Goal: Task Accomplishment & Management: Use online tool/utility

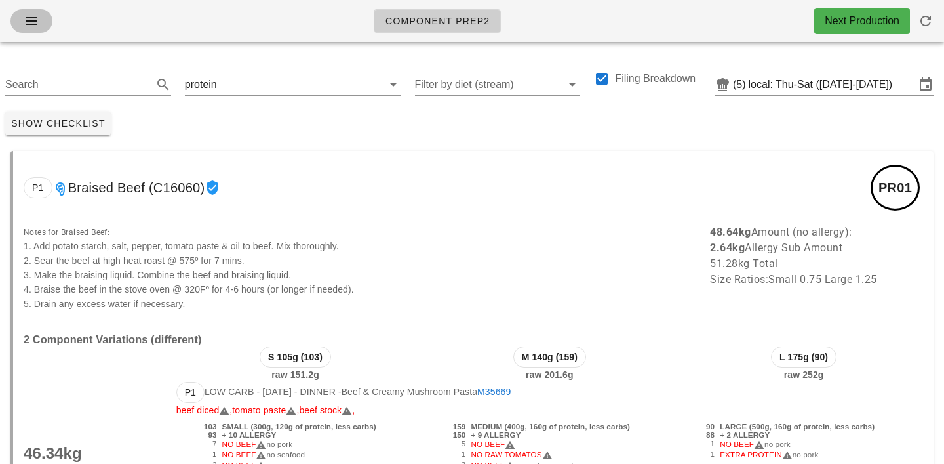
click at [34, 25] on icon "button" at bounding box center [32, 21] width 16 height 16
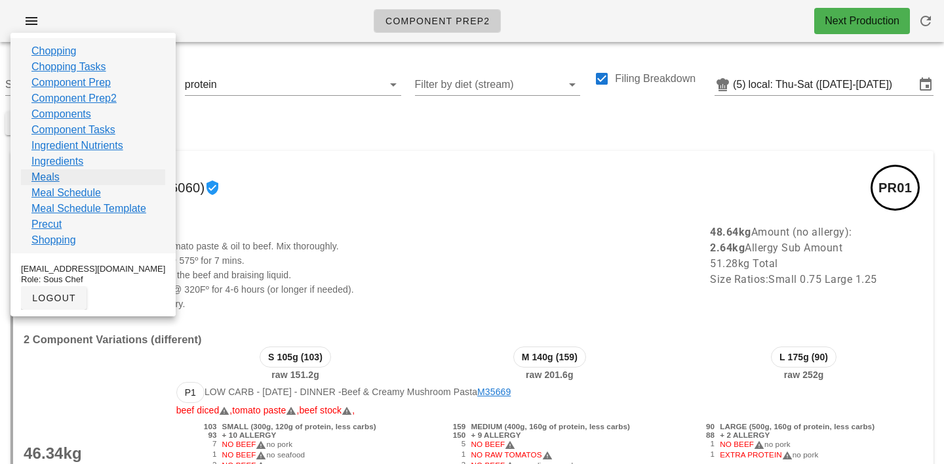
click at [43, 183] on link "Meals" at bounding box center [45, 177] width 28 height 16
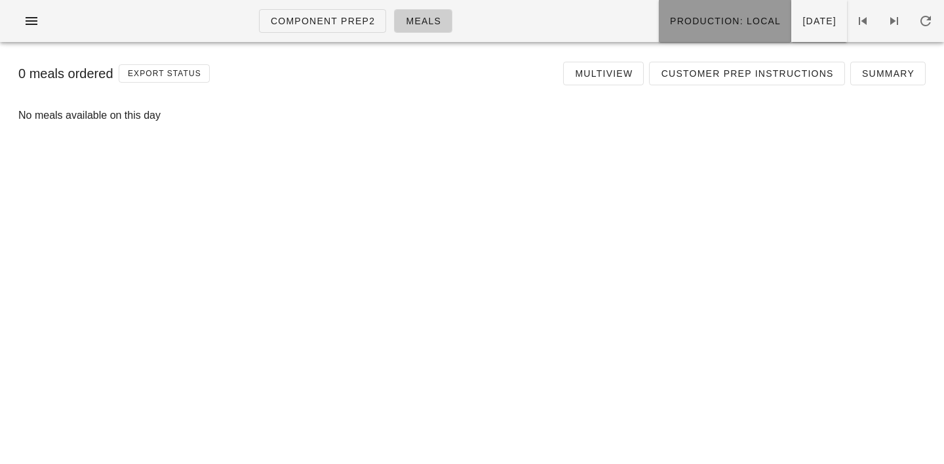
click at [687, 16] on span "Production: local" at bounding box center [724, 21] width 111 height 10
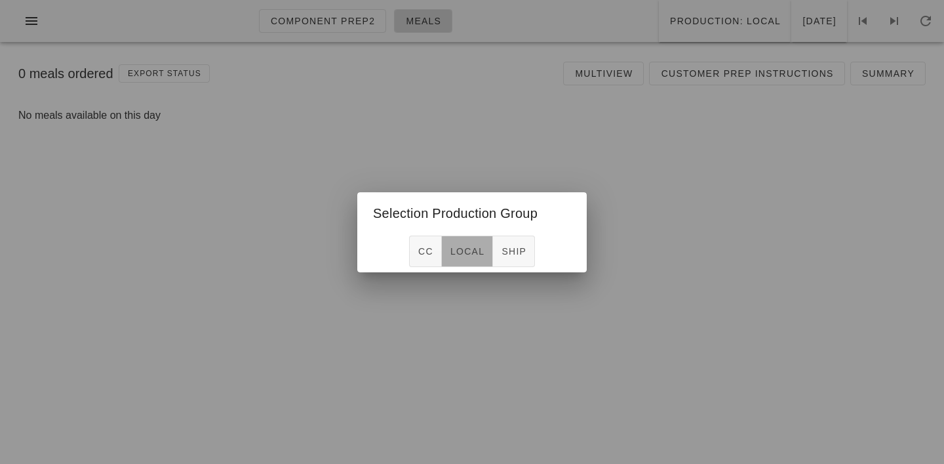
click at [473, 249] on span "local" at bounding box center [467, 251] width 35 height 10
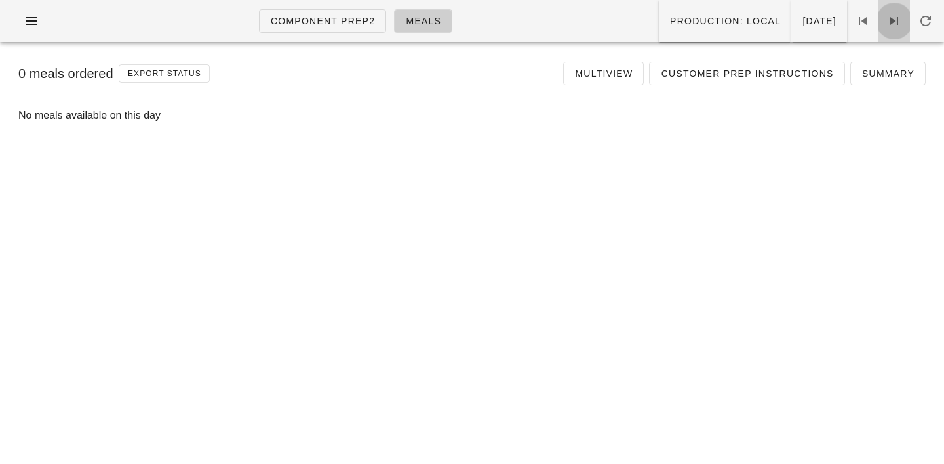
click at [894, 26] on icon at bounding box center [894, 21] width 16 height 16
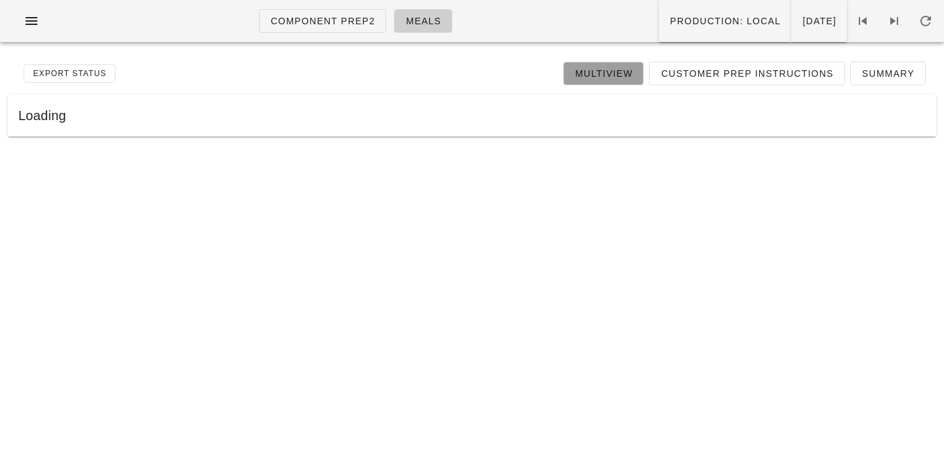
click at [622, 83] on link "Multiview" at bounding box center [603, 74] width 81 height 24
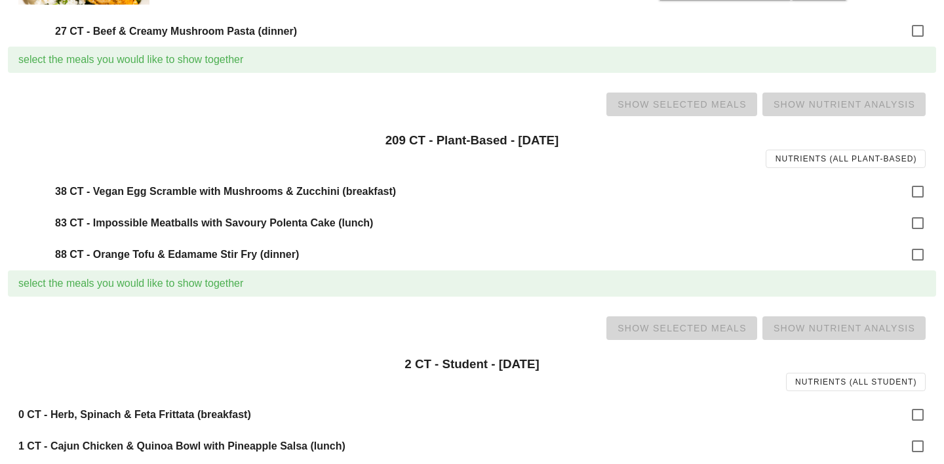
scroll to position [1527, 0]
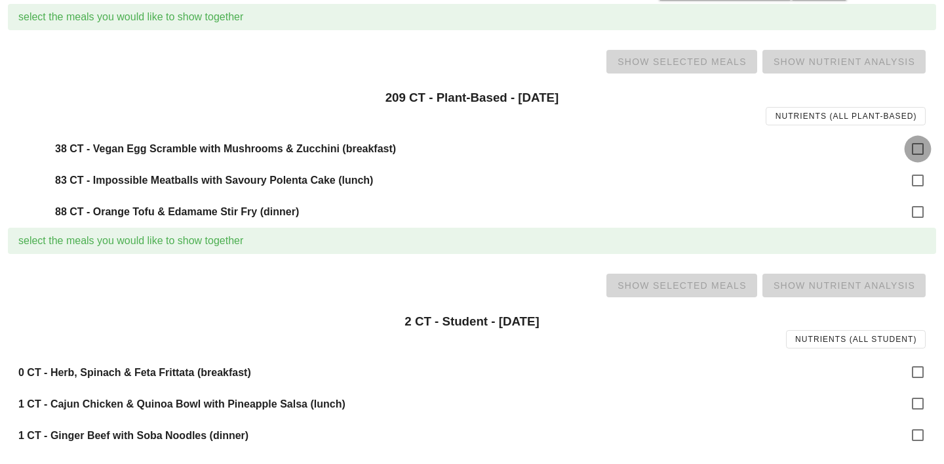
click at [907, 150] on div at bounding box center [918, 149] width 22 height 22
checkbox input "true"
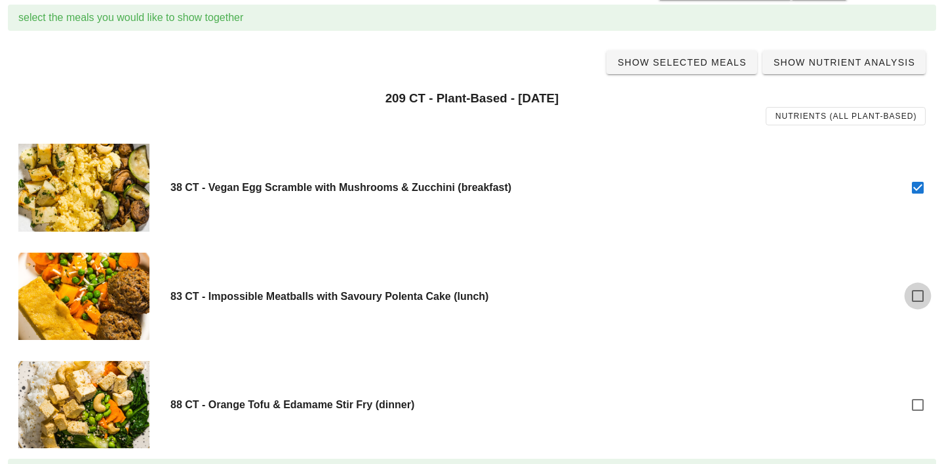
click at [921, 176] on div "38 CT - Vegan Egg Scramble with Mushrooms & Zucchini (breakfast)" at bounding box center [472, 187] width 928 height 108
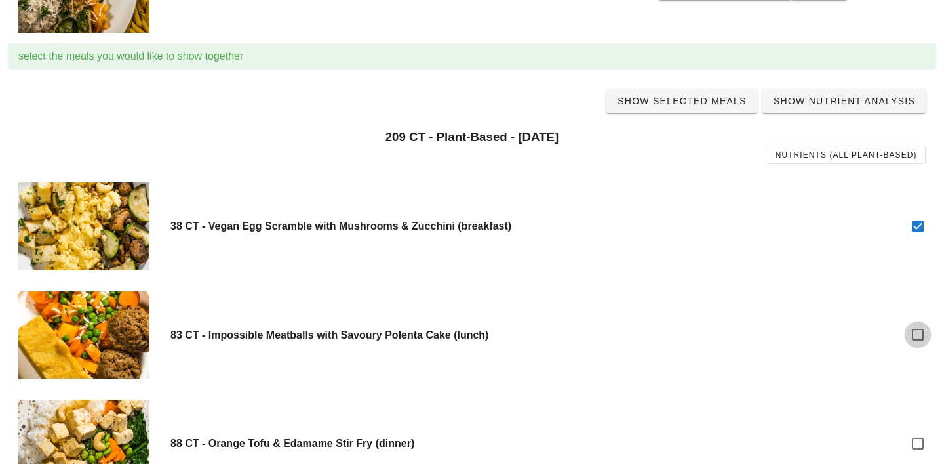
click at [921, 334] on div at bounding box center [918, 334] width 22 height 22
checkbox input "true"
click at [920, 452] on div at bounding box center [918, 443] width 22 height 22
checkbox input "true"
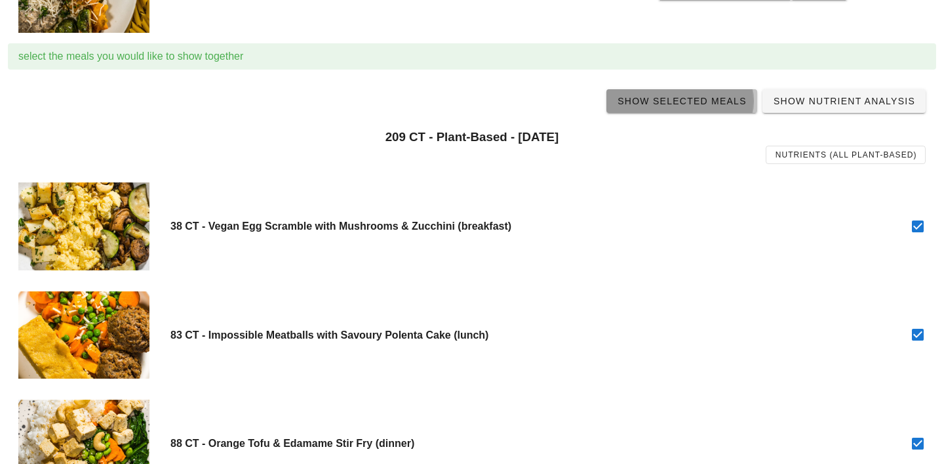
click at [682, 96] on span "Show Selected Meals" at bounding box center [682, 101] width 130 height 10
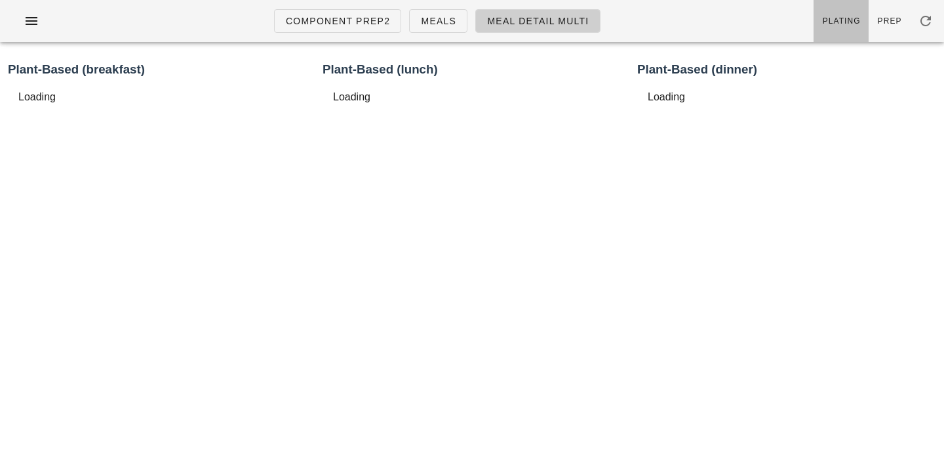
click at [853, 18] on span "Plating" at bounding box center [841, 20] width 39 height 9
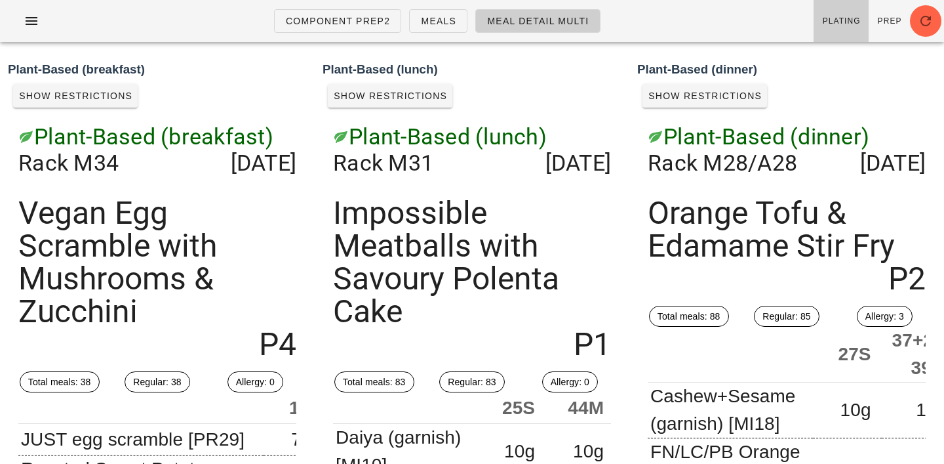
click at [218, 64] on h3 "Plant-Based (breakfast)" at bounding box center [157, 69] width 299 height 18
click at [300, 20] on span "Component Prep2" at bounding box center [338, 21] width 106 height 10
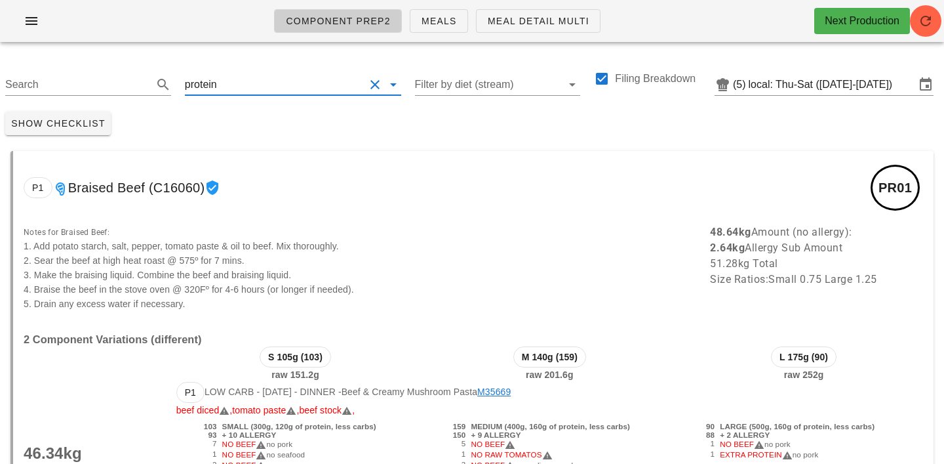
click at [232, 87] on input "text" at bounding box center [292, 84] width 145 height 21
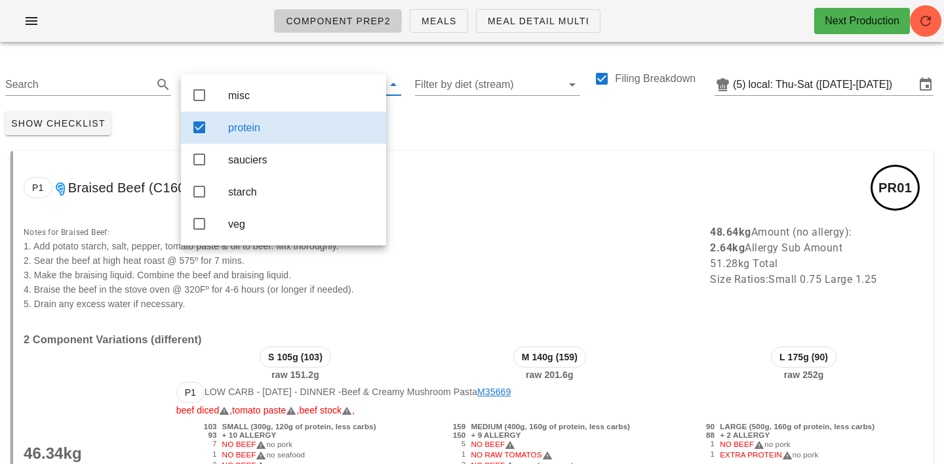
click at [426, 120] on div "Show Checklist" at bounding box center [472, 123] width 944 height 34
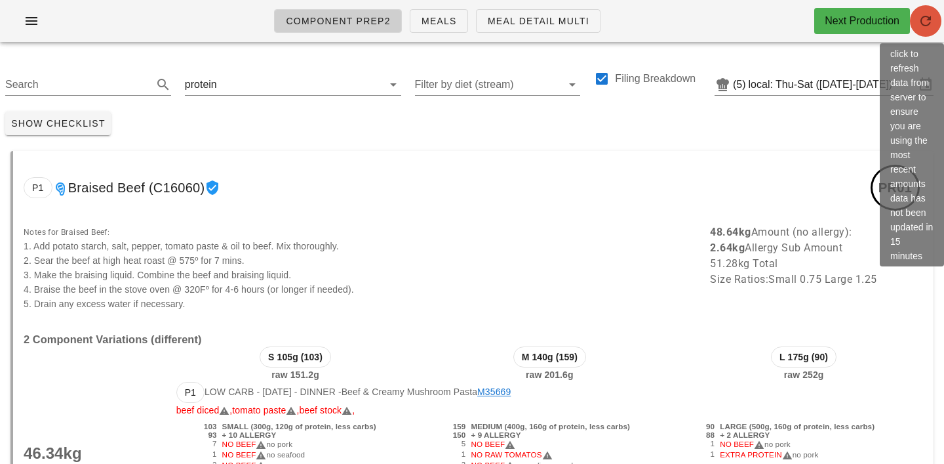
click at [932, 21] on icon "button" at bounding box center [926, 21] width 16 height 16
